Goal: Find specific page/section: Find specific page/section

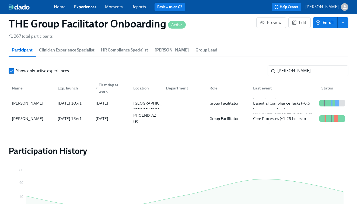
scroll to position [0, 7391]
click at [87, 5] on link "Experiences" at bounding box center [85, 6] width 22 height 5
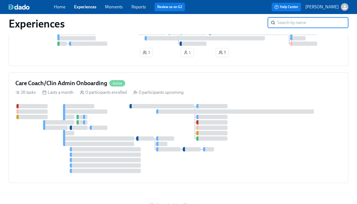
scroll to position [536, 0]
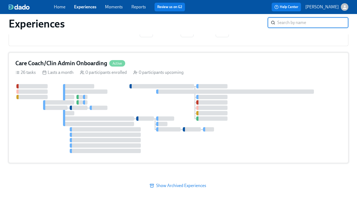
click at [258, 111] on div at bounding box center [178, 118] width 326 height 69
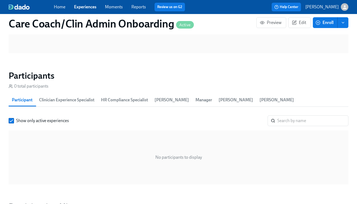
scroll to position [383, 0]
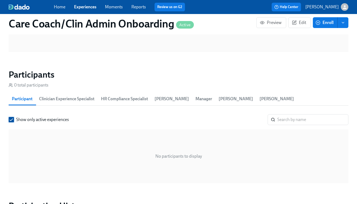
click at [10, 120] on input "Show only active experiences" at bounding box center [11, 119] width 5 height 5
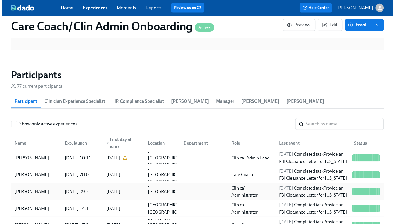
scroll to position [0, 0]
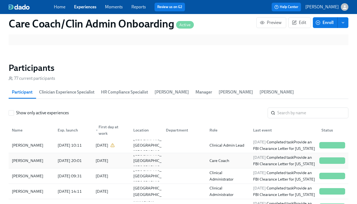
click at [187, 160] on div at bounding box center [183, 160] width 44 height 11
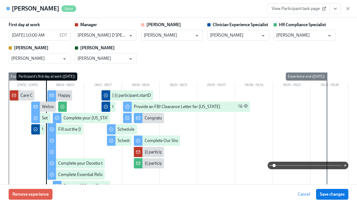
click at [293, 10] on span "View Participant task page" at bounding box center [298, 8] width 54 height 5
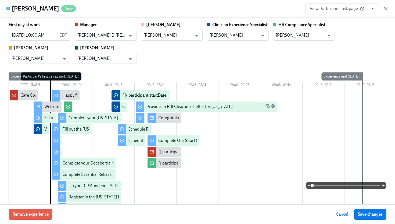
click at [356, 9] on icon "button" at bounding box center [386, 8] width 3 height 3
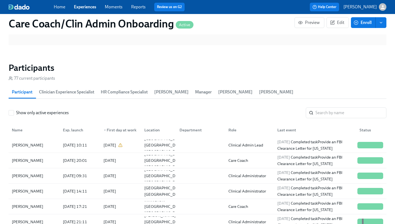
click at [89, 8] on link "Experiences" at bounding box center [85, 6] width 22 height 5
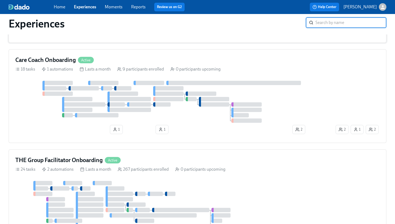
scroll to position [141, 0]
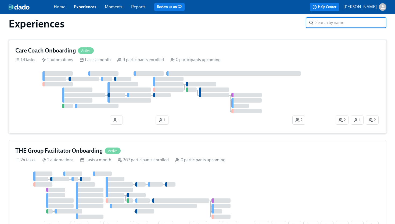
click at [152, 100] on div at bounding box center [175, 92] width 320 height 42
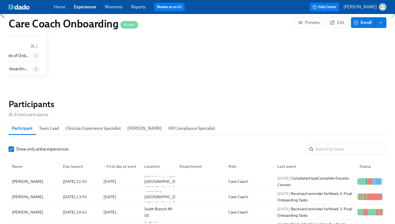
scroll to position [413, 0]
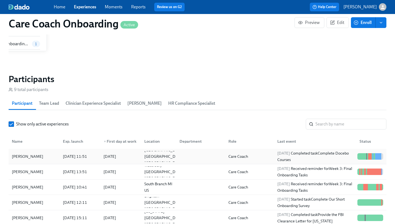
click at [192, 156] on div at bounding box center [199, 156] width 49 height 11
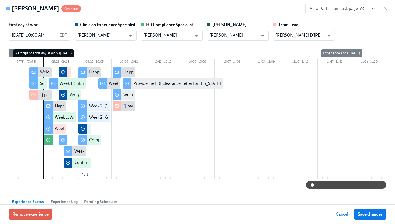
click at [331, 11] on span "View Participant task page" at bounding box center [337, 8] width 54 height 5
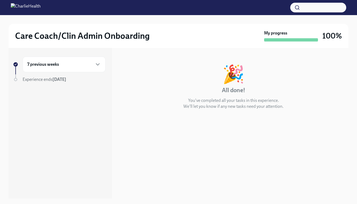
click at [81, 59] on div "7 previous weeks" at bounding box center [64, 64] width 83 height 16
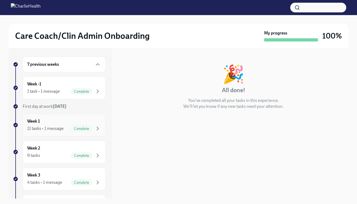
click at [55, 127] on div "11 tasks • 1 message" at bounding box center [45, 128] width 36 height 6
